Goal: Task Accomplishment & Management: Complete application form

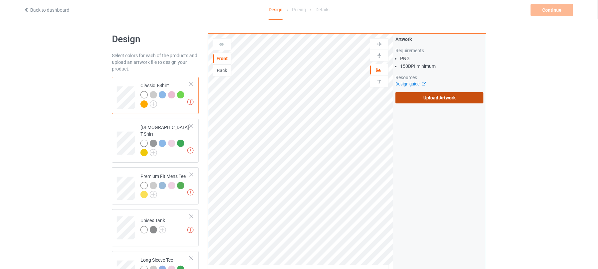
click at [445, 96] on label "Upload Artwork" at bounding box center [440, 97] width 88 height 11
click at [0, 0] on input "Upload Artwork" at bounding box center [0, 0] width 0 height 0
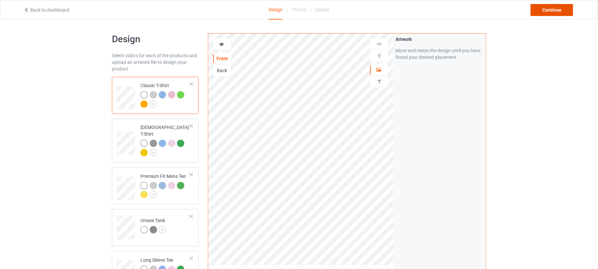
click at [548, 10] on div "Continue" at bounding box center [552, 10] width 43 height 12
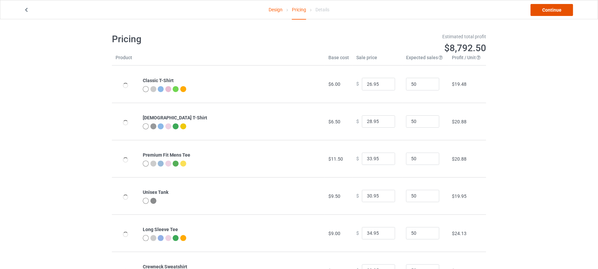
click at [545, 12] on link "Continue" at bounding box center [552, 10] width 43 height 12
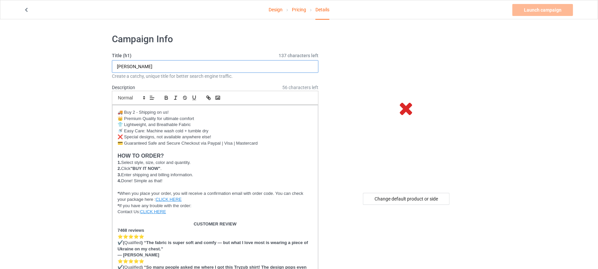
drag, startPoint x: 164, startPoint y: 64, endPoint x: 20, endPoint y: 64, distance: 143.9
paste input "Fight and you will win"
click at [140, 65] on input "Fight and you will win" at bounding box center [215, 66] width 207 height 13
click at [129, 64] on input "Fight and You Will Win" at bounding box center [215, 66] width 207 height 13
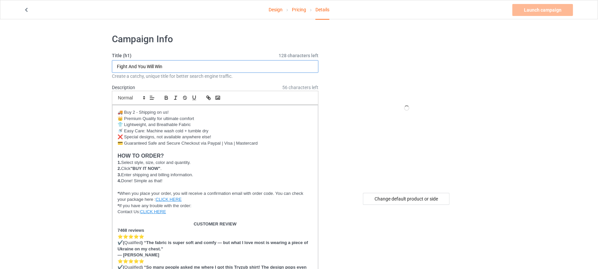
drag, startPoint x: 128, startPoint y: 65, endPoint x: 102, endPoint y: 65, distance: 25.6
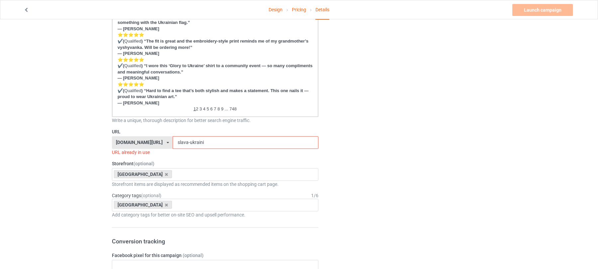
scroll to position [399, 0]
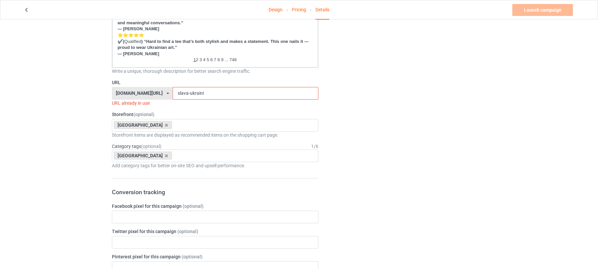
type input "Fight And You Will Win"
drag, startPoint x: 204, startPoint y: 89, endPoint x: 124, endPoint y: 91, distance: 80.1
click at [124, 91] on div "shirtenergy.com/ shirtenergy.com/ teechip.com/ 6273c5abfddeea00434bafb3 587d0d4…" at bounding box center [215, 93] width 207 height 13
paste input "Fight"
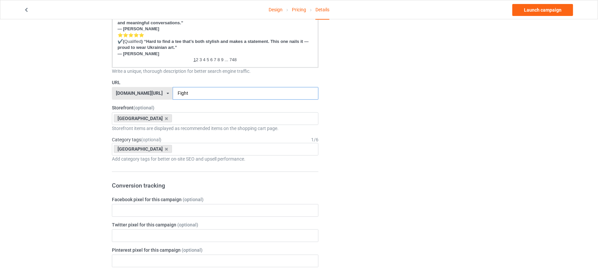
click at [173, 92] on input "Fight" at bounding box center [246, 93] width 146 height 13
type input "fight"
click at [258, 94] on input "fight" at bounding box center [246, 93] width 146 height 13
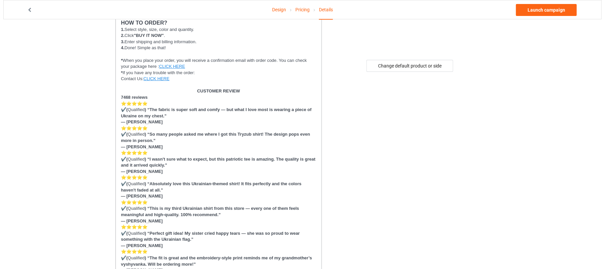
scroll to position [0, 0]
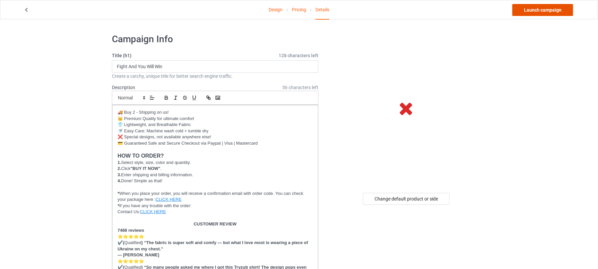
click at [547, 11] on link "Launch campaign" at bounding box center [543, 10] width 61 height 12
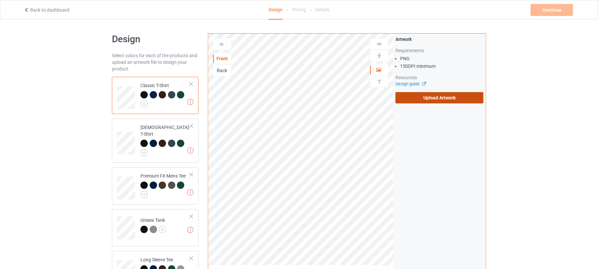
click at [451, 103] on label "Upload Artwork" at bounding box center [440, 97] width 88 height 11
click at [0, 0] on input "Upload Artwork" at bounding box center [0, 0] width 0 height 0
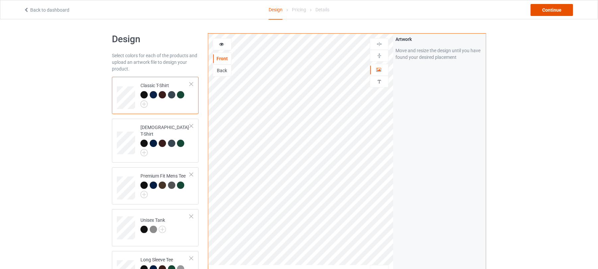
click at [544, 11] on div "Continue" at bounding box center [552, 10] width 43 height 12
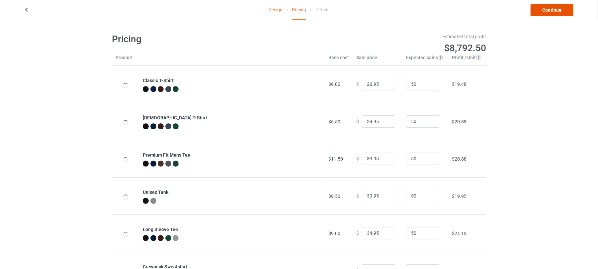
click at [559, 9] on link "Continue" at bounding box center [552, 10] width 43 height 12
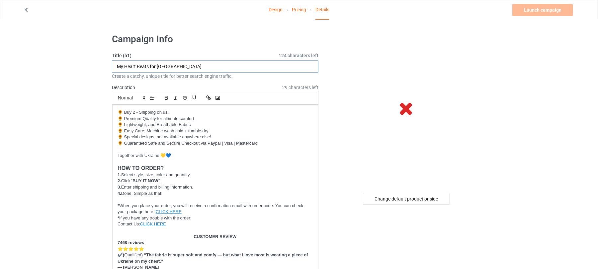
drag, startPoint x: 192, startPoint y: 65, endPoint x: 35, endPoint y: 65, distance: 157.2
paste input "Learn from others, but don't forget your own traditions."
click at [131, 65] on input "Learn from others, but don't forget your own traditions." at bounding box center [215, 66] width 207 height 13
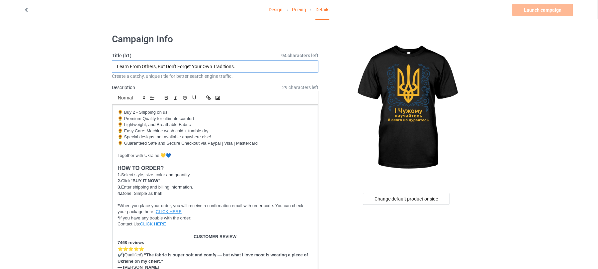
type input "Learn From Others, But Don't Forget Your Own Traditions."
drag, startPoint x: 212, startPoint y: 64, endPoint x: 233, endPoint y: 67, distance: 20.8
click at [233, 67] on input "Learn From Others, But Don't Forget Your Own Traditions." at bounding box center [215, 66] width 207 height 13
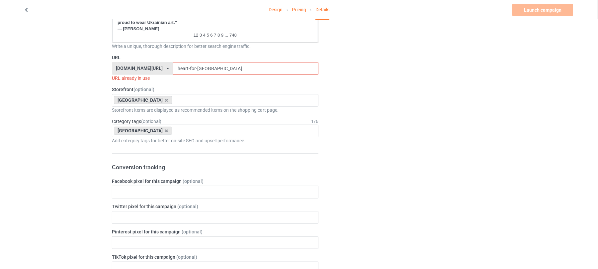
scroll to position [443, 0]
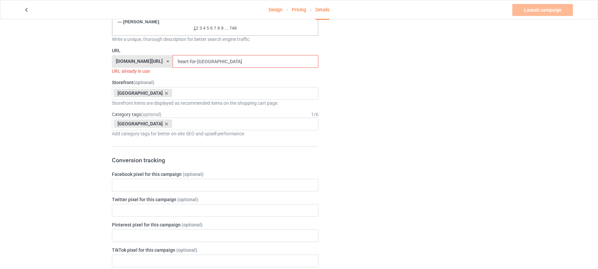
drag, startPoint x: 209, startPoint y: 63, endPoint x: 152, endPoint y: 63, distance: 56.8
click at [117, 62] on div "[DOMAIN_NAME][URL] [DOMAIN_NAME][URL] [DOMAIN_NAME][URL] 6273c5abfddeea00434baf…" at bounding box center [215, 61] width 207 height 13
paste input "Traditions"
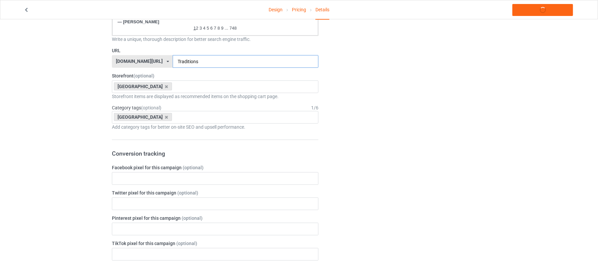
click at [173, 63] on input "Traditions" at bounding box center [246, 61] width 146 height 13
type input "traditions"
click at [443, 127] on div "Change default product or side" at bounding box center [407, 94] width 168 height 1016
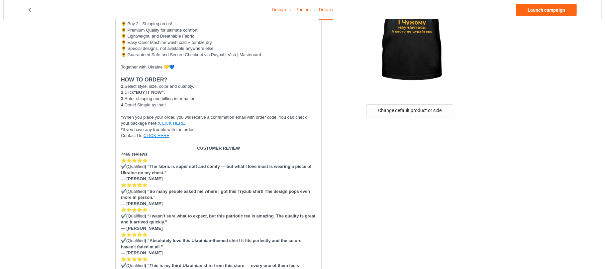
scroll to position [0, 0]
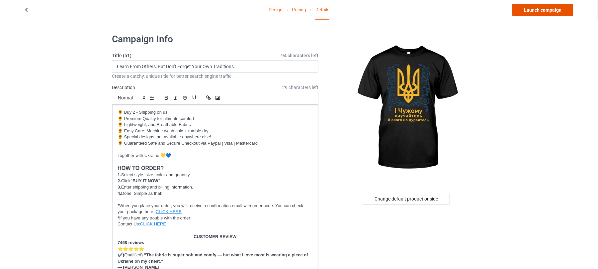
click at [532, 10] on link "Launch campaign" at bounding box center [543, 10] width 61 height 12
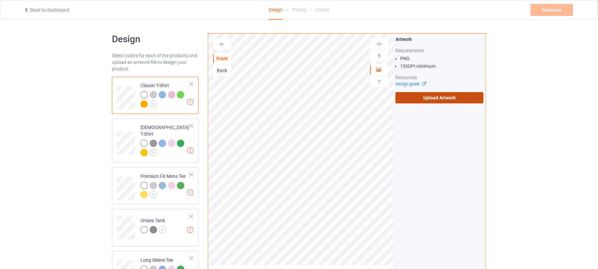
click at [431, 95] on label "Upload Artwork" at bounding box center [440, 97] width 88 height 11
click at [0, 0] on input "Upload Artwork" at bounding box center [0, 0] width 0 height 0
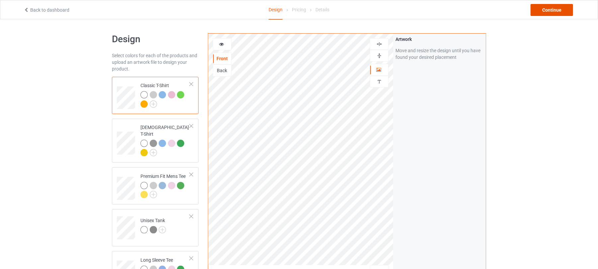
click at [555, 12] on div "Continue" at bounding box center [552, 10] width 43 height 12
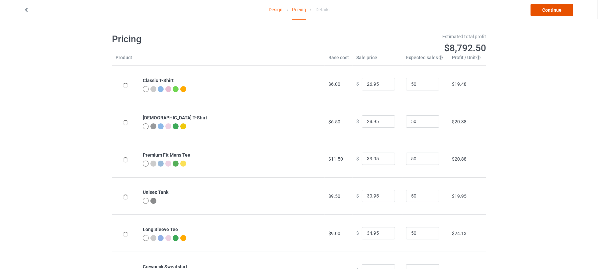
click at [552, 14] on link "Continue" at bounding box center [552, 10] width 43 height 12
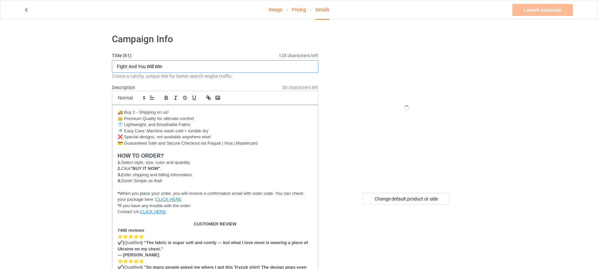
drag, startPoint x: 174, startPoint y: 64, endPoint x: 24, endPoint y: 66, distance: 149.9
paste input "Love Ukraine!"
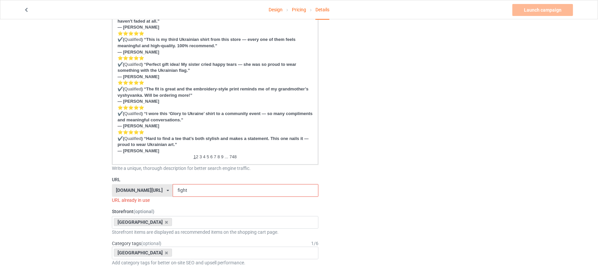
scroll to position [310, 0]
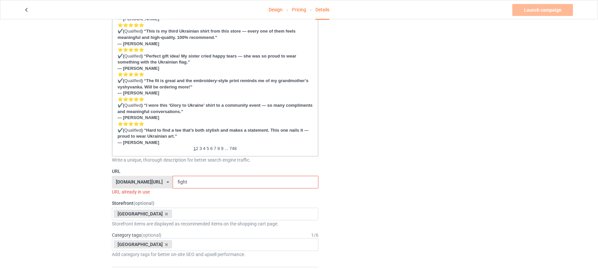
type input "Love Ukraine!"
drag, startPoint x: 181, startPoint y: 183, endPoint x: 131, endPoint y: 181, distance: 49.9
click at [132, 181] on div "shirtenergy.com/ shirtenergy.com/ teechip.com/ 6273c5abfddeea00434bafb3 587d0d4…" at bounding box center [215, 182] width 207 height 13
paste input "Love Ukraine!"
click at [173, 181] on input "Love Ukraine!" at bounding box center [246, 182] width 146 height 13
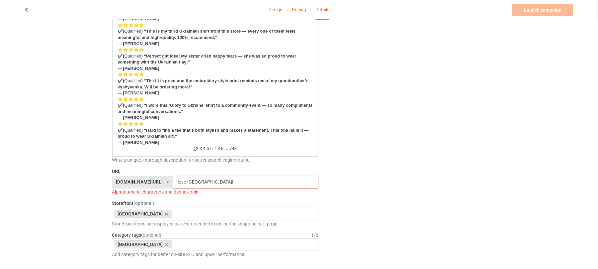
click at [203, 182] on input "love-ukraine!" at bounding box center [246, 182] width 146 height 13
click at [176, 182] on input "love-ukraine" at bounding box center [246, 182] width 146 height 13
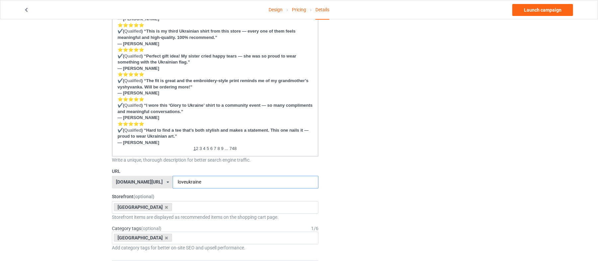
type input "loveukraine"
click at [367, 166] on div "Change default product or side" at bounding box center [407, 220] width 168 height 1003
click at [549, 9] on link "Launch campaign" at bounding box center [543, 10] width 61 height 12
